Goal: Obtain resource: Download file/media

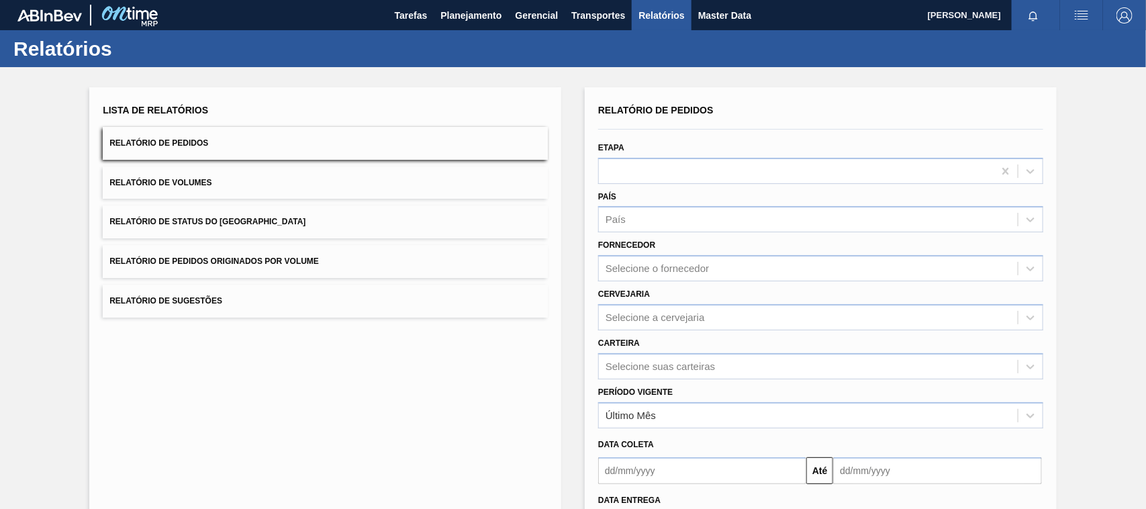
click at [276, 265] on span "Relatório de Pedidos Originados por Volume" at bounding box center [213, 260] width 209 height 9
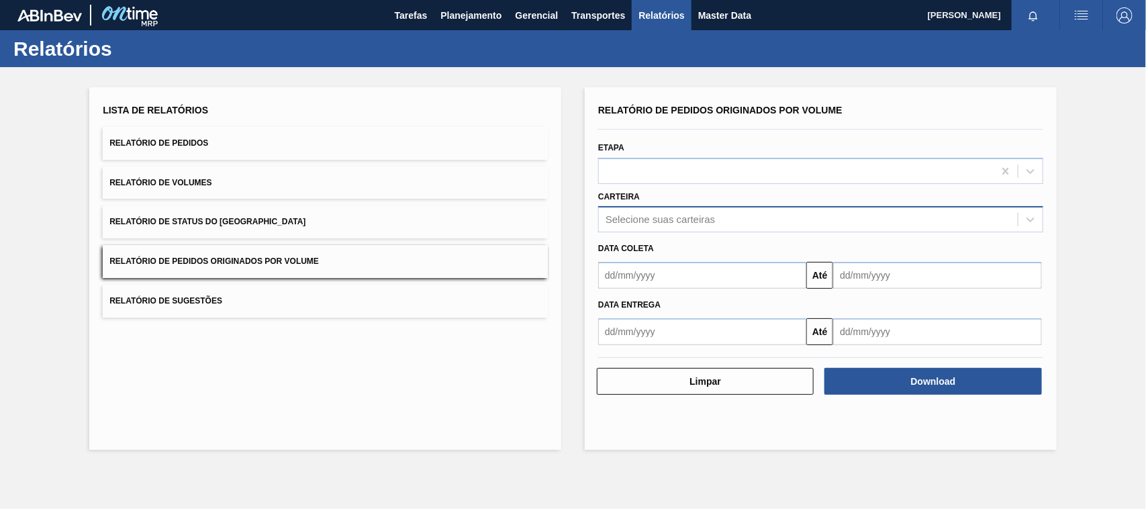
click at [636, 220] on div "Selecione suas carteiras" at bounding box center [660, 219] width 109 height 11
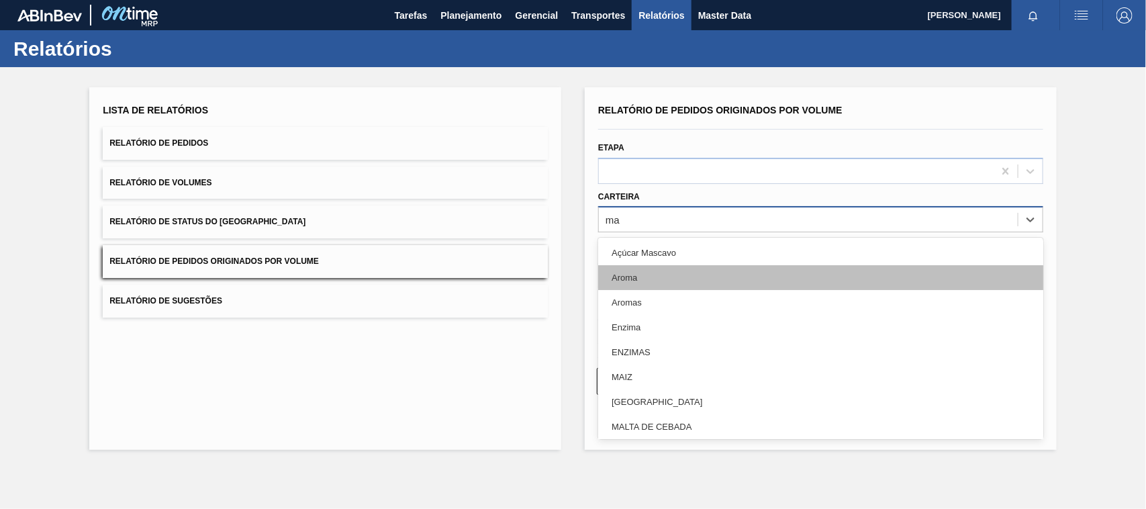
type input "mal"
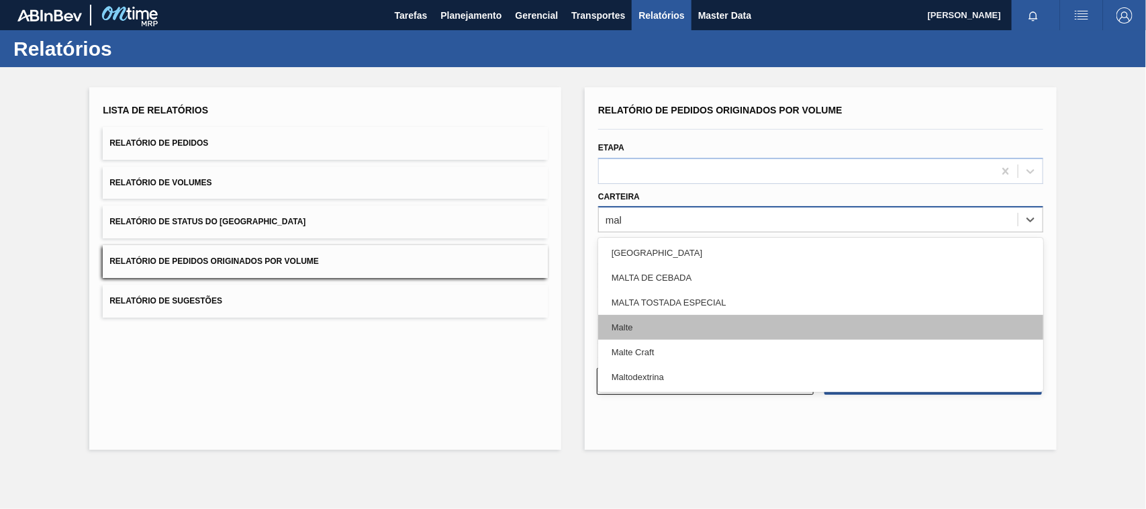
click at [625, 329] on div "Malte" at bounding box center [820, 327] width 445 height 25
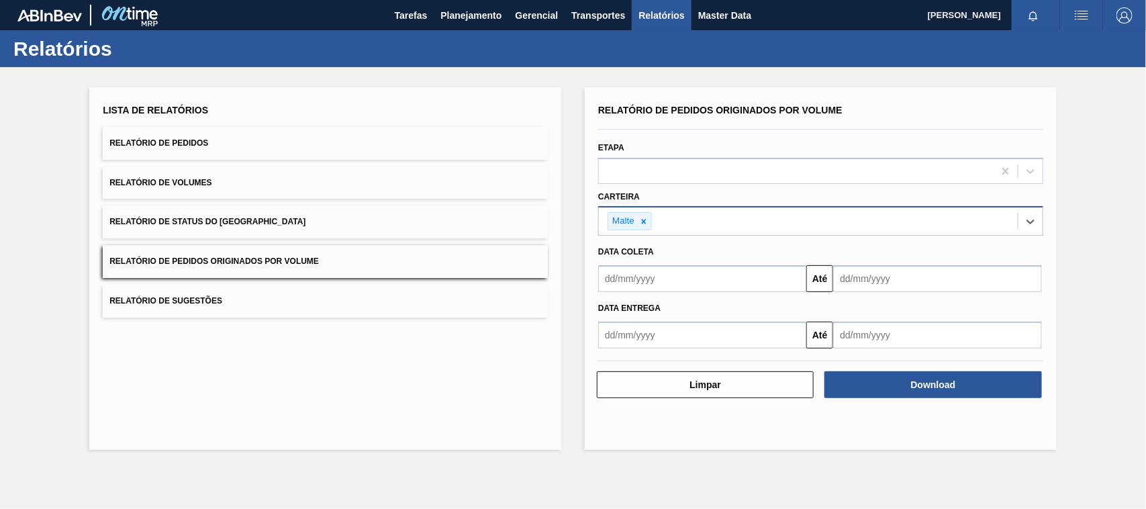
click at [659, 283] on input "text" at bounding box center [702, 278] width 208 height 27
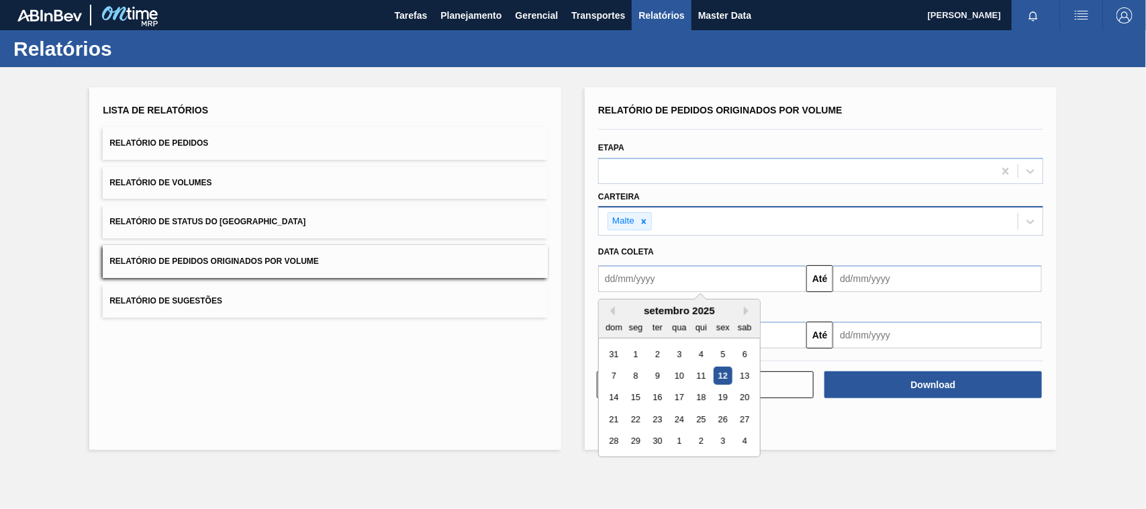
type input "[DATE]"
click at [683, 351] on div "1" at bounding box center [679, 354] width 18 height 18
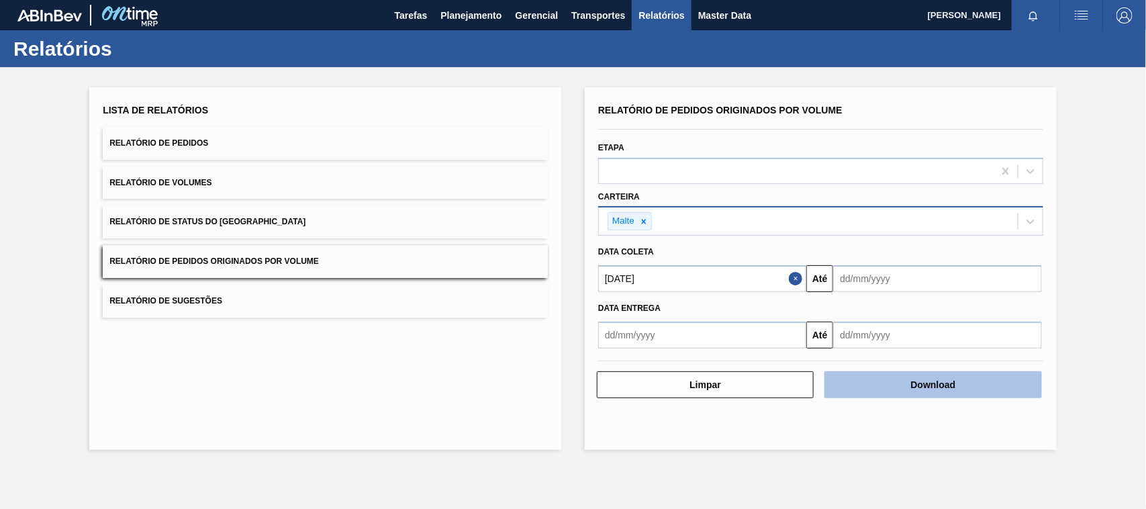
click at [883, 388] on button "Download" at bounding box center [932, 384] width 217 height 27
